Goal: Information Seeking & Learning: Learn about a topic

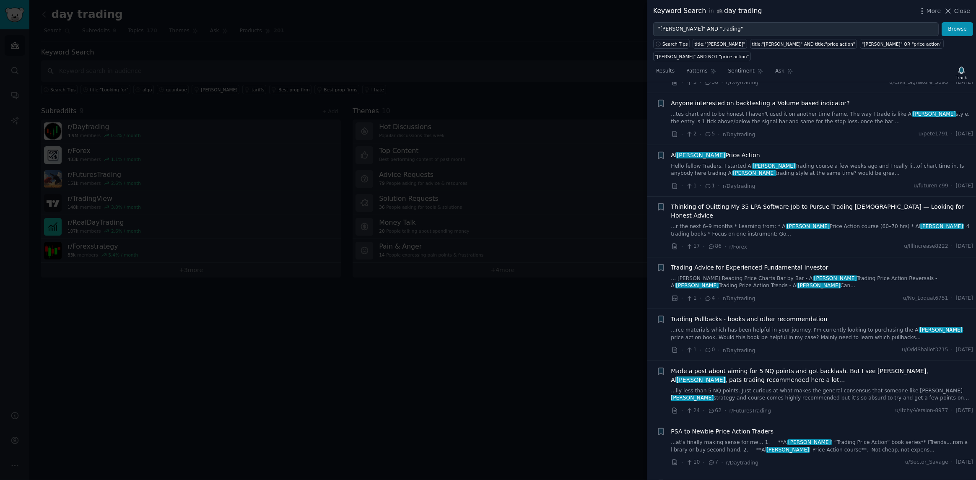
scroll to position [1635, 0]
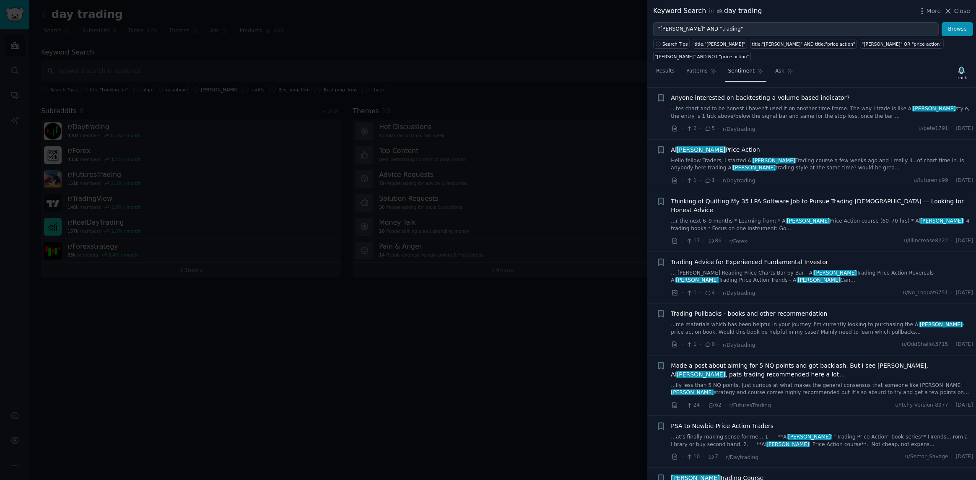
click at [733, 68] on span "Sentiment" at bounding box center [741, 72] width 26 height 8
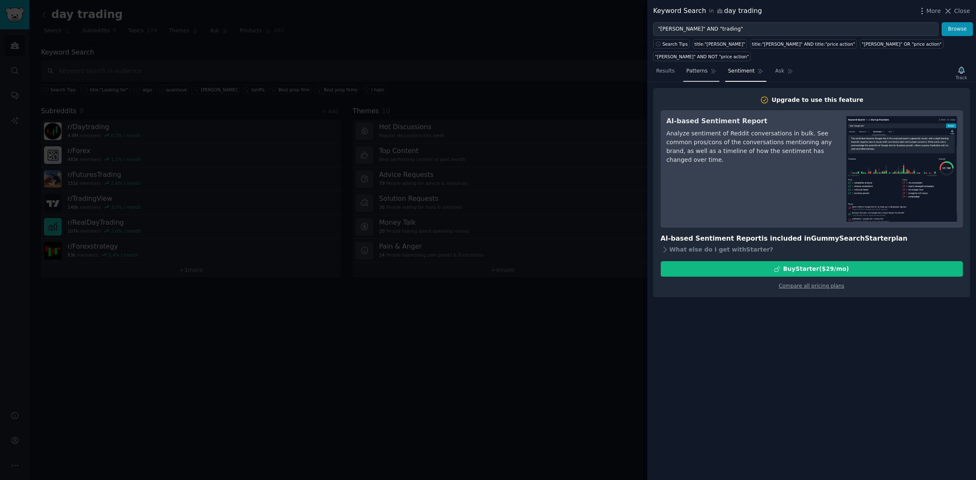
click at [700, 68] on span "Patterns" at bounding box center [696, 72] width 21 height 8
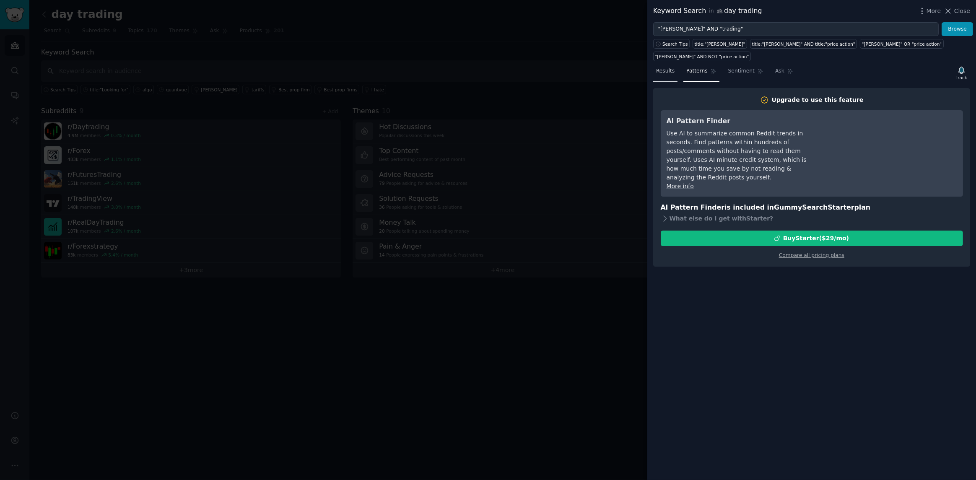
click at [665, 68] on span "Results" at bounding box center [665, 72] width 18 height 8
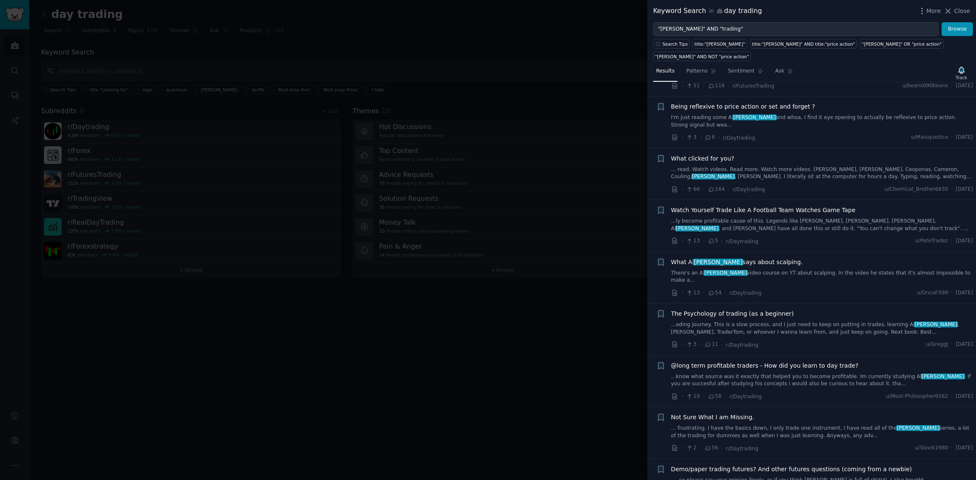
scroll to position [4679, 0]
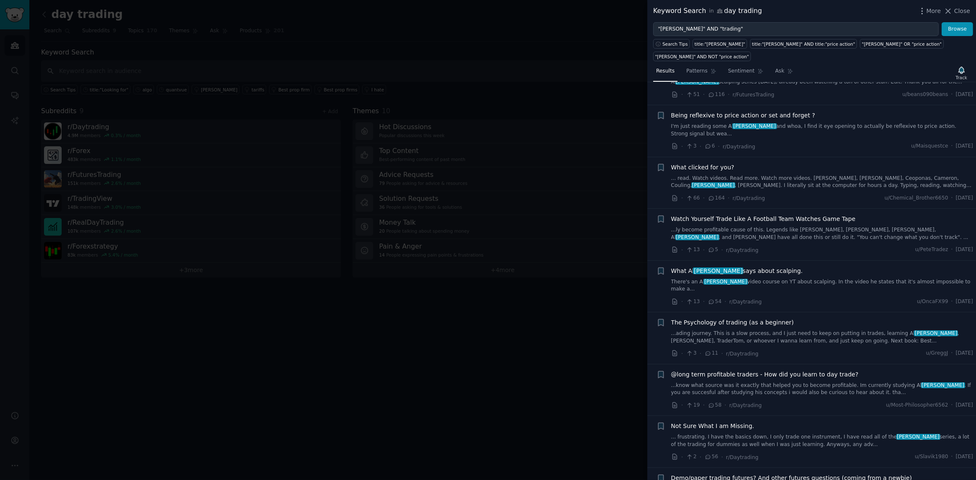
click at [800, 175] on link "... read. Watch videos. Read more. Watch more videos. [PERSON_NAME], [PERSON_NA…" at bounding box center [822, 182] width 302 height 15
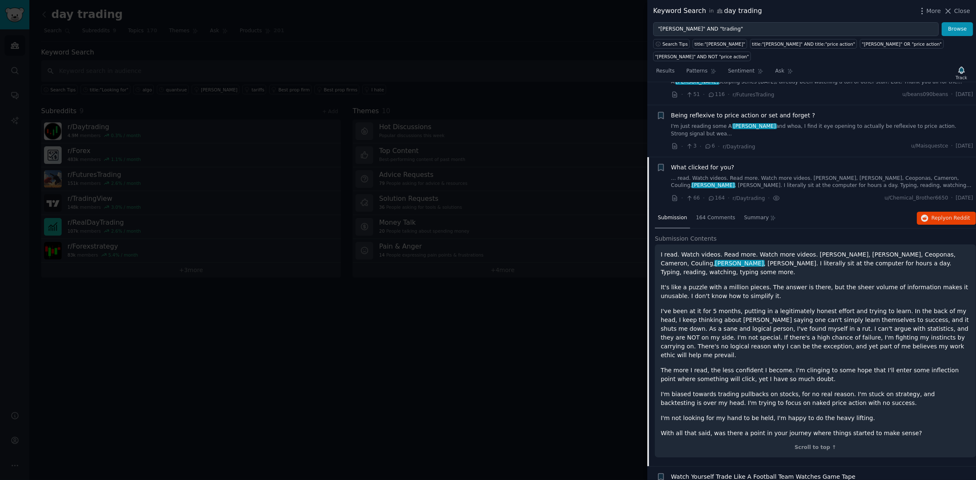
scroll to position [4673, 0]
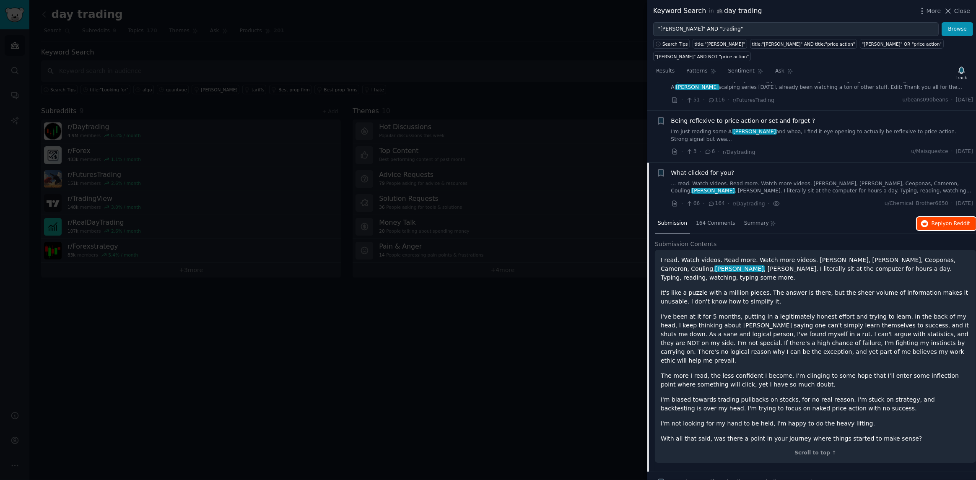
click at [938, 220] on span "Reply on Reddit" at bounding box center [951, 224] width 39 height 8
